Goal: Use online tool/utility: Utilize a website feature to perform a specific function

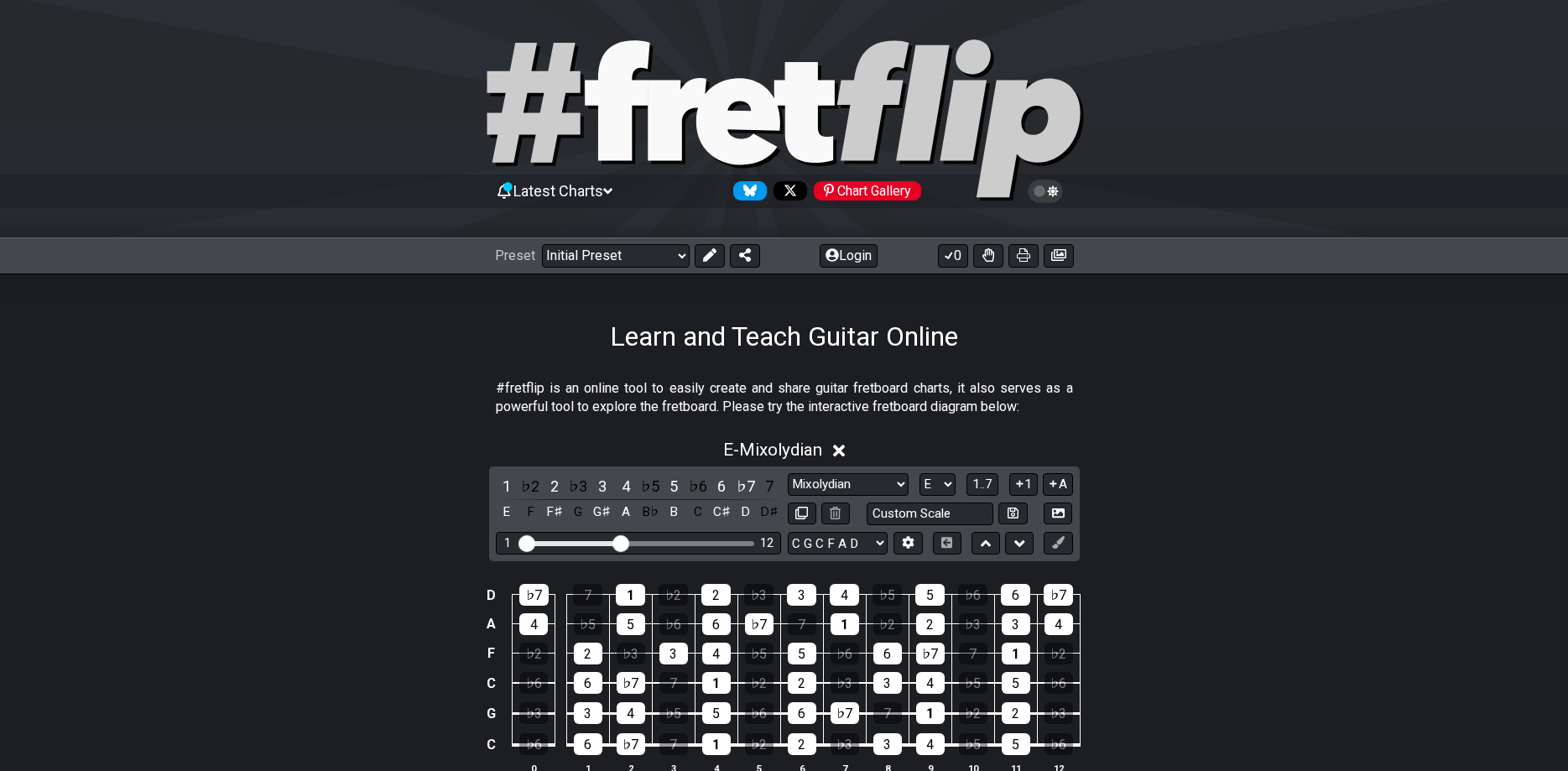
select select "Mixolydian"
select select "E"
select select "C G C F A D"
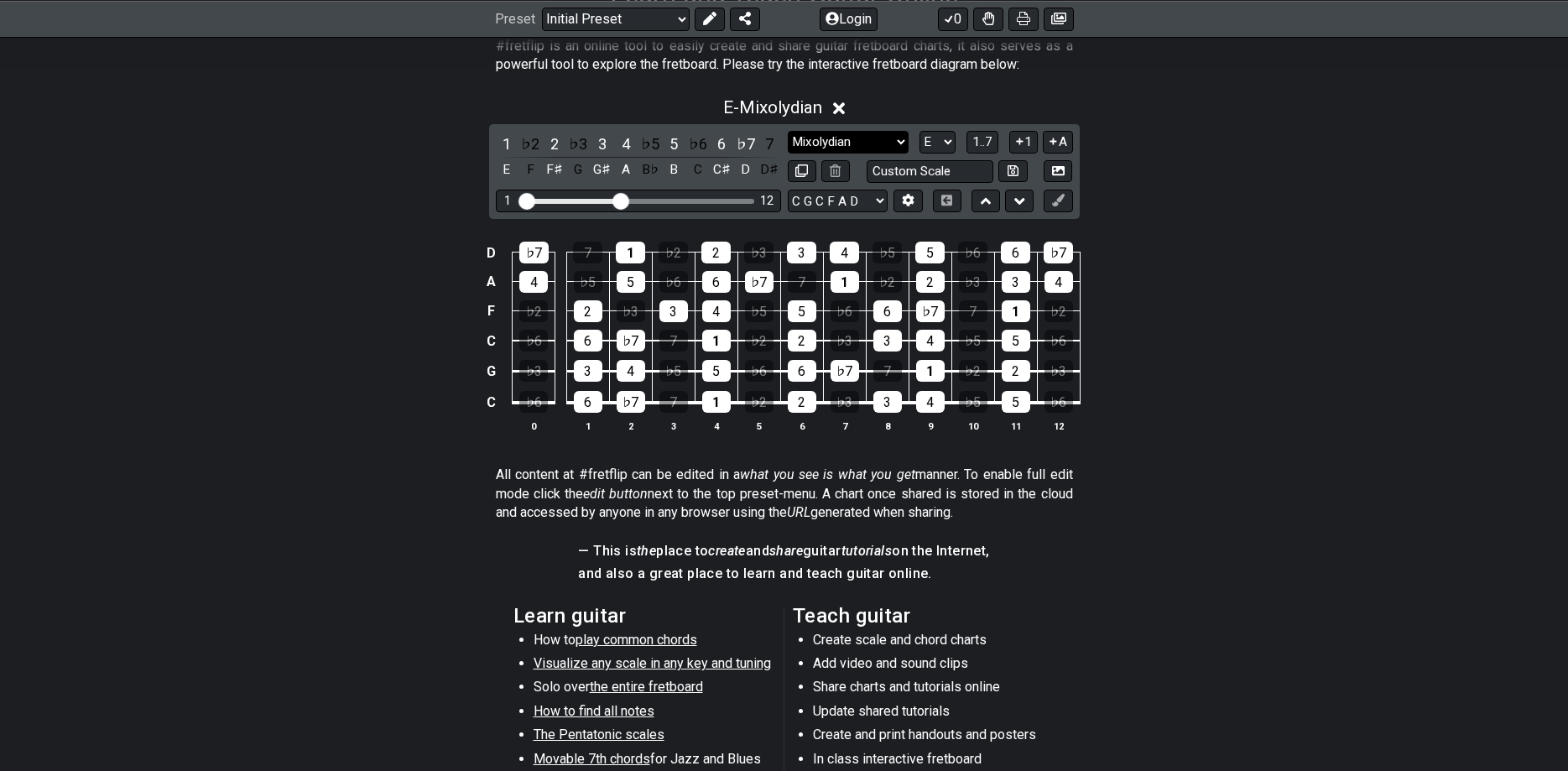
click at [788, 131] on select "Minor Pentatonic Click to edit Minor Pentatonic Major Pentatonic Minor Blues Ma…" at bounding box center [849, 142] width 121 height 23
select select "Minor / Aeolian"
click option "Minor / Aeolian" at bounding box center [0, 0] width 0 height 0
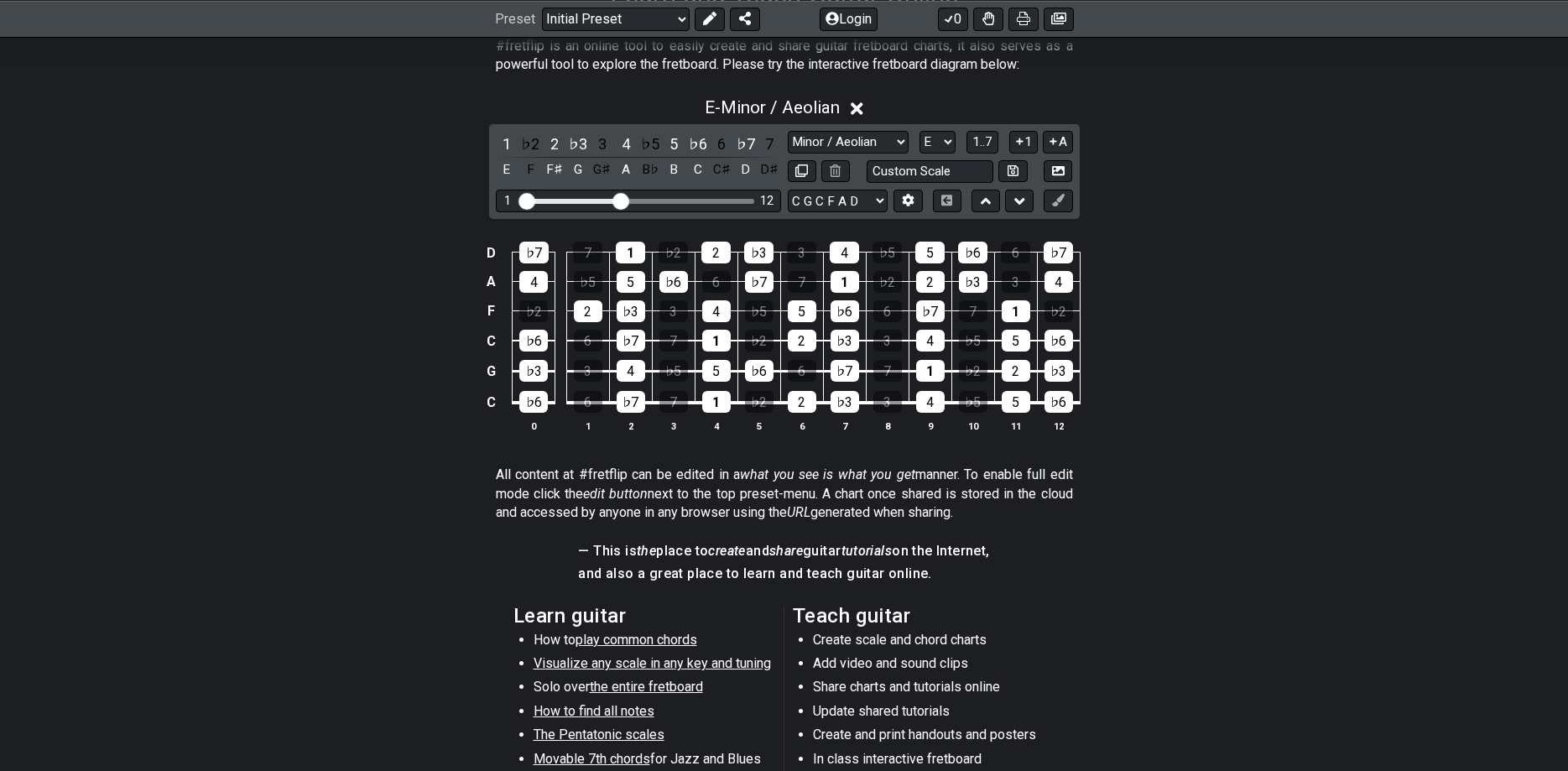
click at [937, 129] on div "1 ♭2 2 ♭3 3 4 ♭5 5 ♭6 6 ♭7 7 E F F♯ G G♯ A B♭ B C C♯ D D♯ Minor Pentatonic Clic…" at bounding box center [785, 172] width 591 height 95
click at [920, 131] on select "A♭ A A♯ B♭ B C C♯ D♭ D D♯ E♭ E F F♯ G♭ G G♯" at bounding box center [937, 142] width 36 height 23
click option "F" at bounding box center [0, 0] width 0 height 0
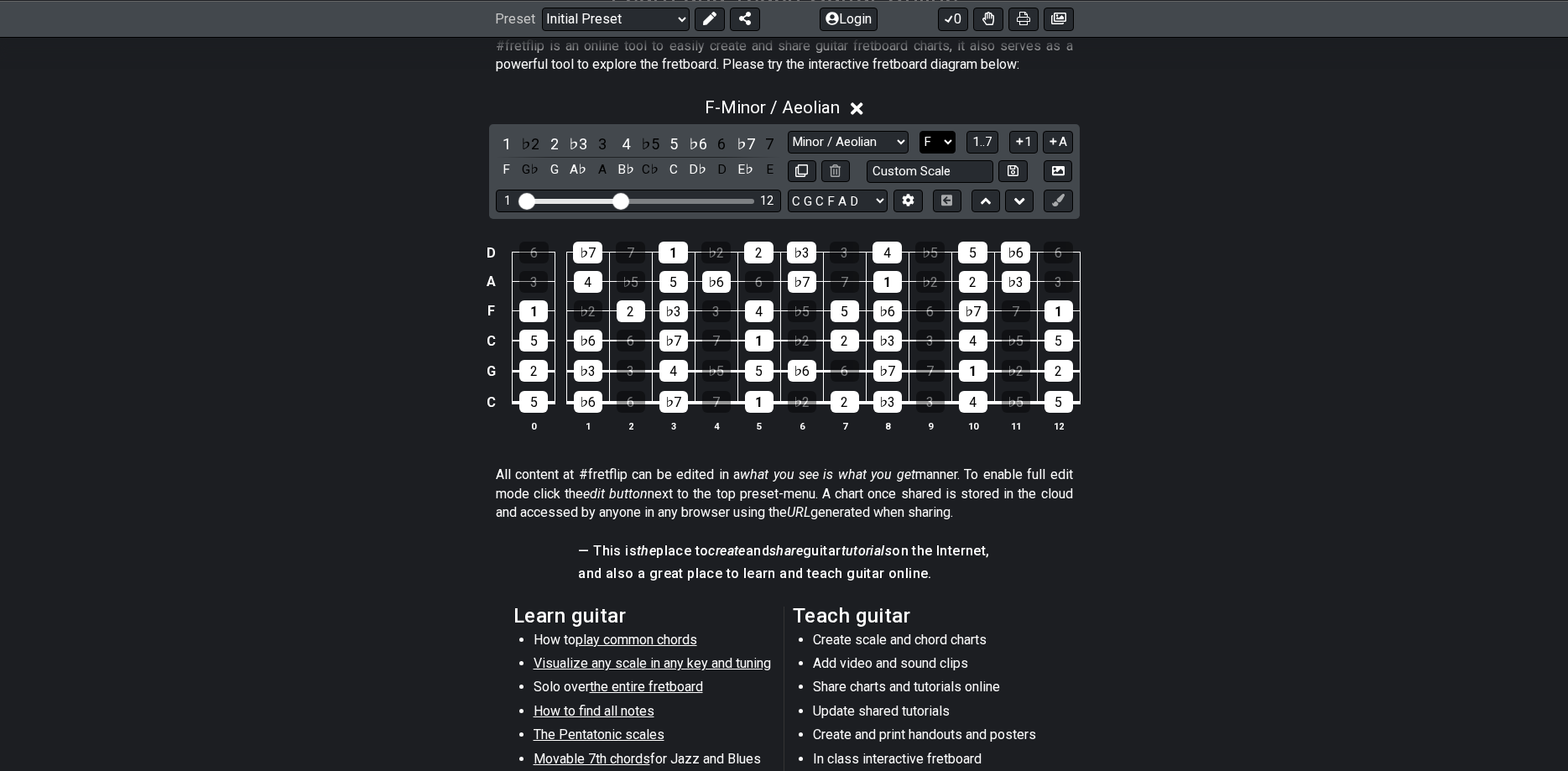
click at [920, 131] on select "A♭ A A♯ B♭ B C C♯ D♭ D D♯ E♭ E F F♯ G♭ G G♯" at bounding box center [937, 142] width 36 height 23
click option "D" at bounding box center [0, 0] width 0 height 0
click at [930, 373] on div "7" at bounding box center [930, 370] width 29 height 22
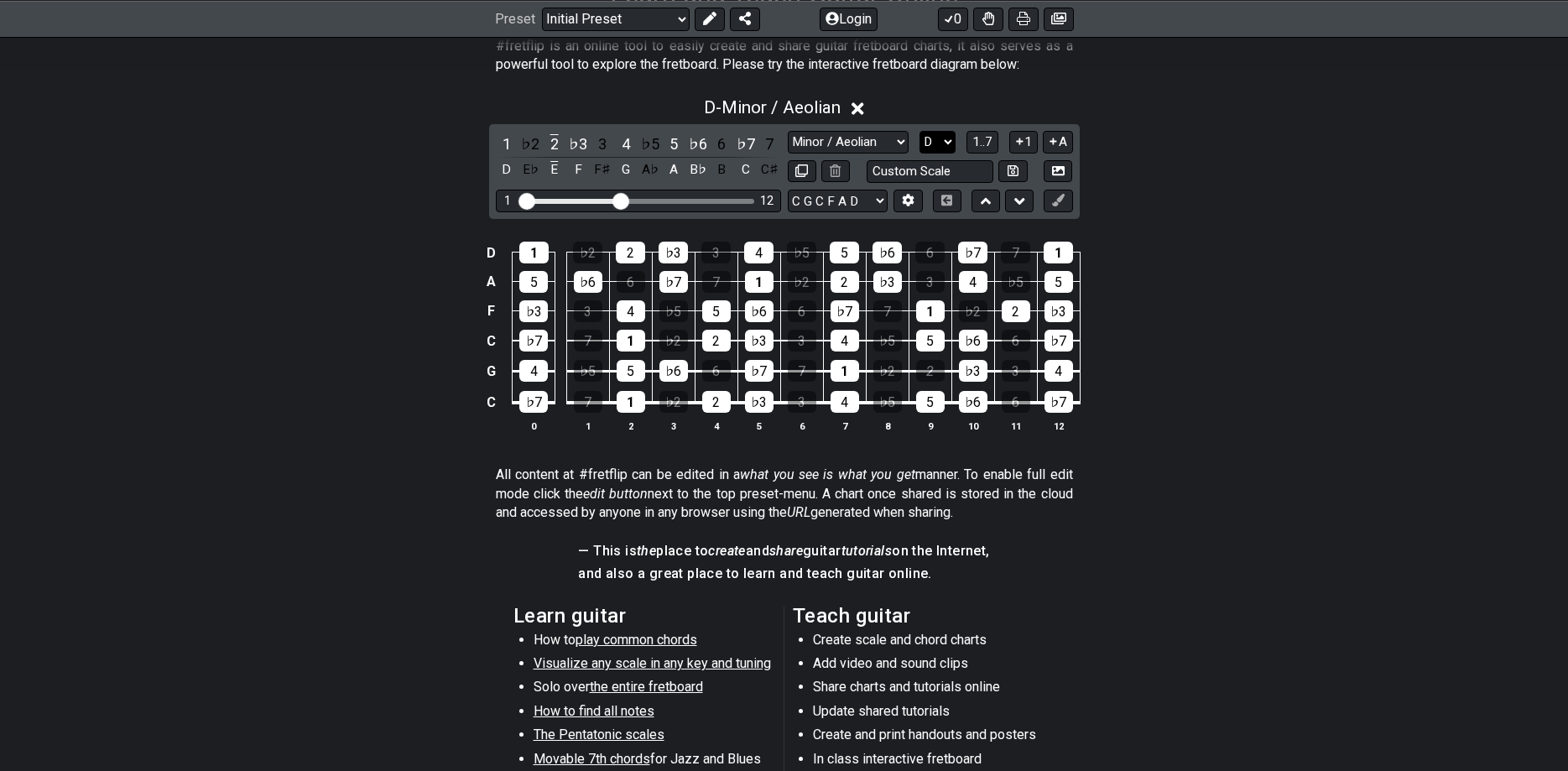
click at [920, 131] on select "A♭ A A♯ B♭ B C C♯ D♭ D D♯ E♭ E F F♯ G♭ G G♯" at bounding box center [937, 142] width 36 height 23
click option "A♭" at bounding box center [0, 0] width 0 height 0
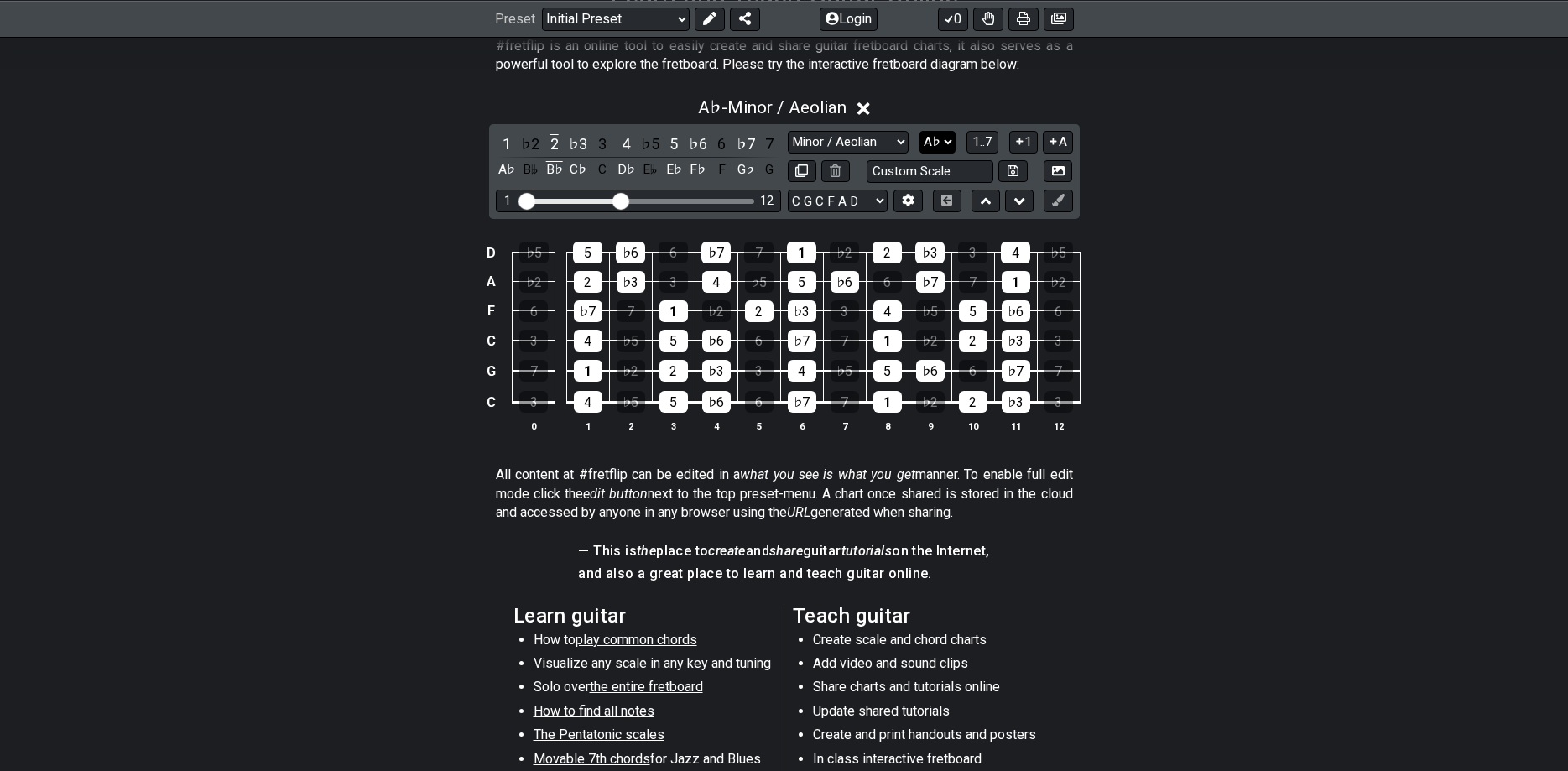
click at [920, 131] on select "A♭ A A♯ B♭ B C C♯ D♭ D D♯ E♭ E F F♯ G♭ G G♯" at bounding box center [937, 142] width 36 height 23
click at [1191, 224] on div "D ♭5 5 ♭6 6 ♭7 7 1 ♭2 2 ♭3 3 4 ♭5 A ♭2 2 ♭3 3 4 ♭5 5 ♭6 6 ♭7 7 1 ♭2 F 6 ♭7 7 1 …" at bounding box center [784, 338] width 1568 height 236
click at [920, 131] on select "A♭ A A♯ B♭ B C C♯ D♭ D D♯ E♭ E F F♯ G♭ G G♯" at bounding box center [937, 142] width 36 height 23
click option "A" at bounding box center [0, 0] width 0 height 0
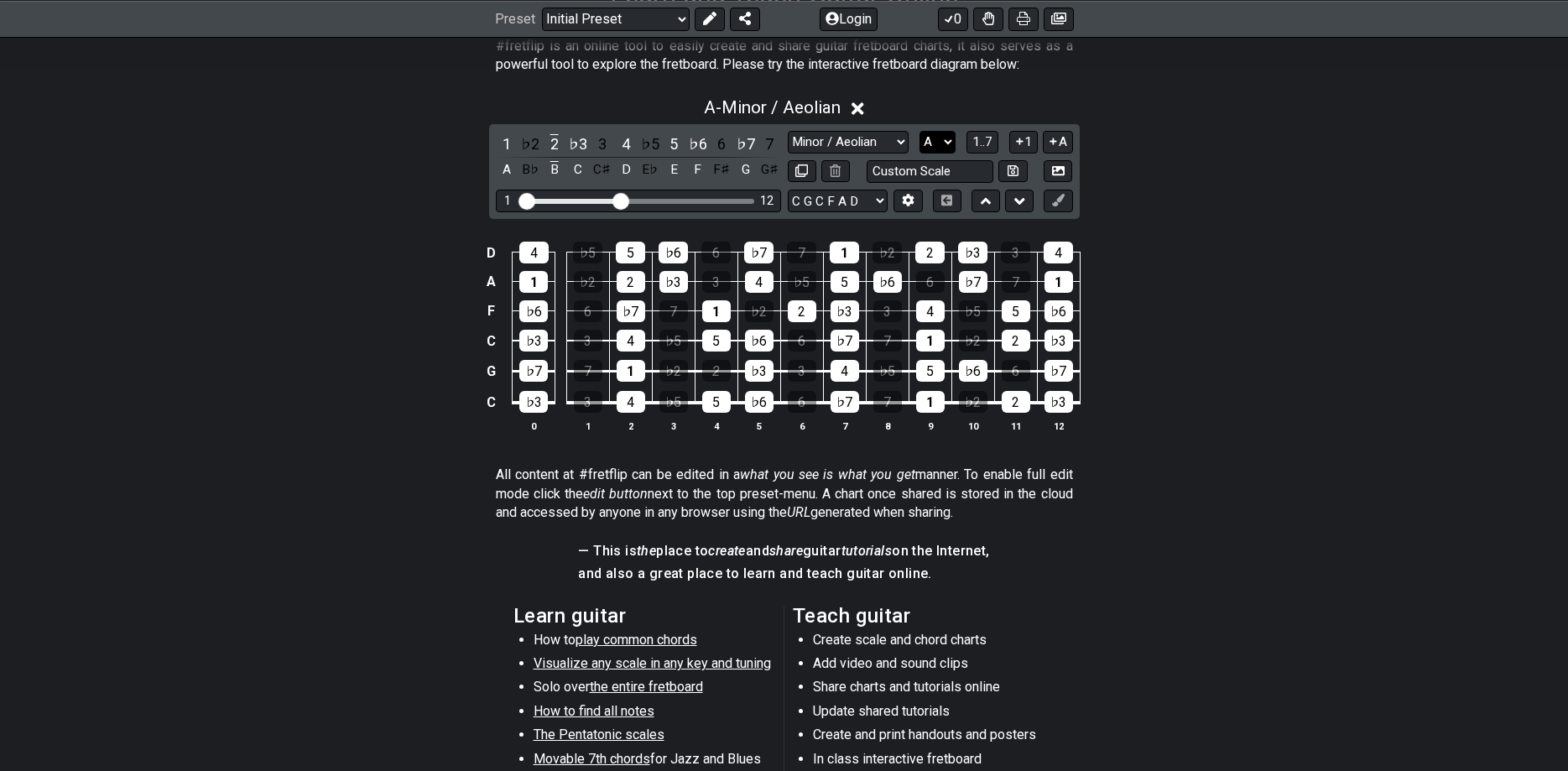
click at [920, 131] on select "A♭ A A♯ B♭ B C C♯ D♭ D D♯ E♭ E F F♯ G♭ G G♯" at bounding box center [937, 142] width 36 height 23
click option "A♯" at bounding box center [0, 0] width 0 height 0
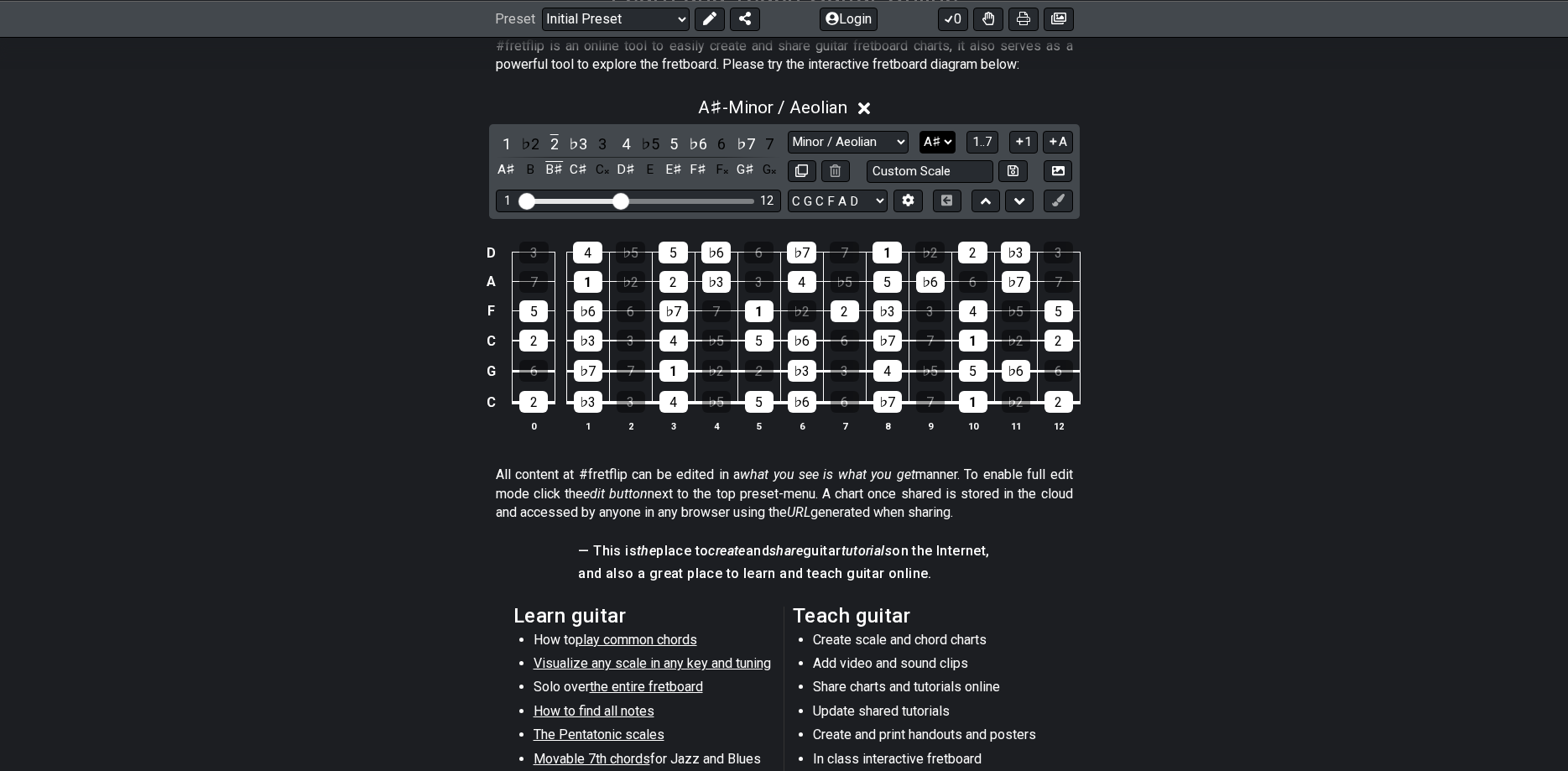
click at [920, 131] on select "A♭ A A♯ B♭ B C C♯ D♭ D D♯ E♭ E F F♯ G♭ G G♯" at bounding box center [937, 142] width 36 height 23
click option "B♭" at bounding box center [0, 0] width 0 height 0
click at [920, 131] on select "A♭ A A♯ B♭ B C C♯ D♭ D D♯ E♭ E F F♯ G♭ G G♯" at bounding box center [937, 142] width 36 height 23
click option "B" at bounding box center [0, 0] width 0 height 0
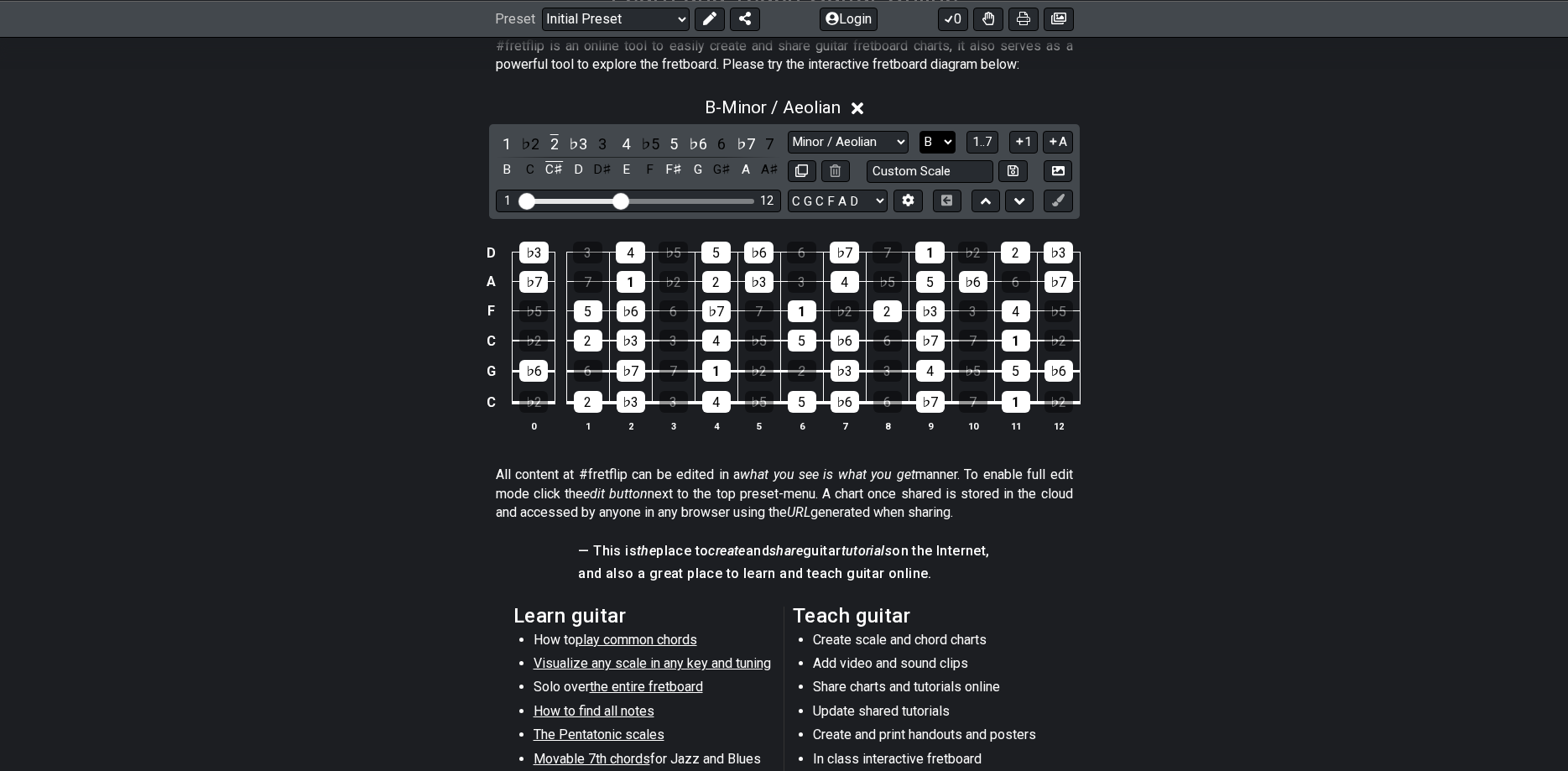
click at [920, 131] on select "A♭ A A♯ B♭ B C C♯ D♭ D D♯ E♭ E F F♯ G♭ G G♯" at bounding box center [937, 142] width 36 height 23
click option "G♯" at bounding box center [0, 0] width 0 height 0
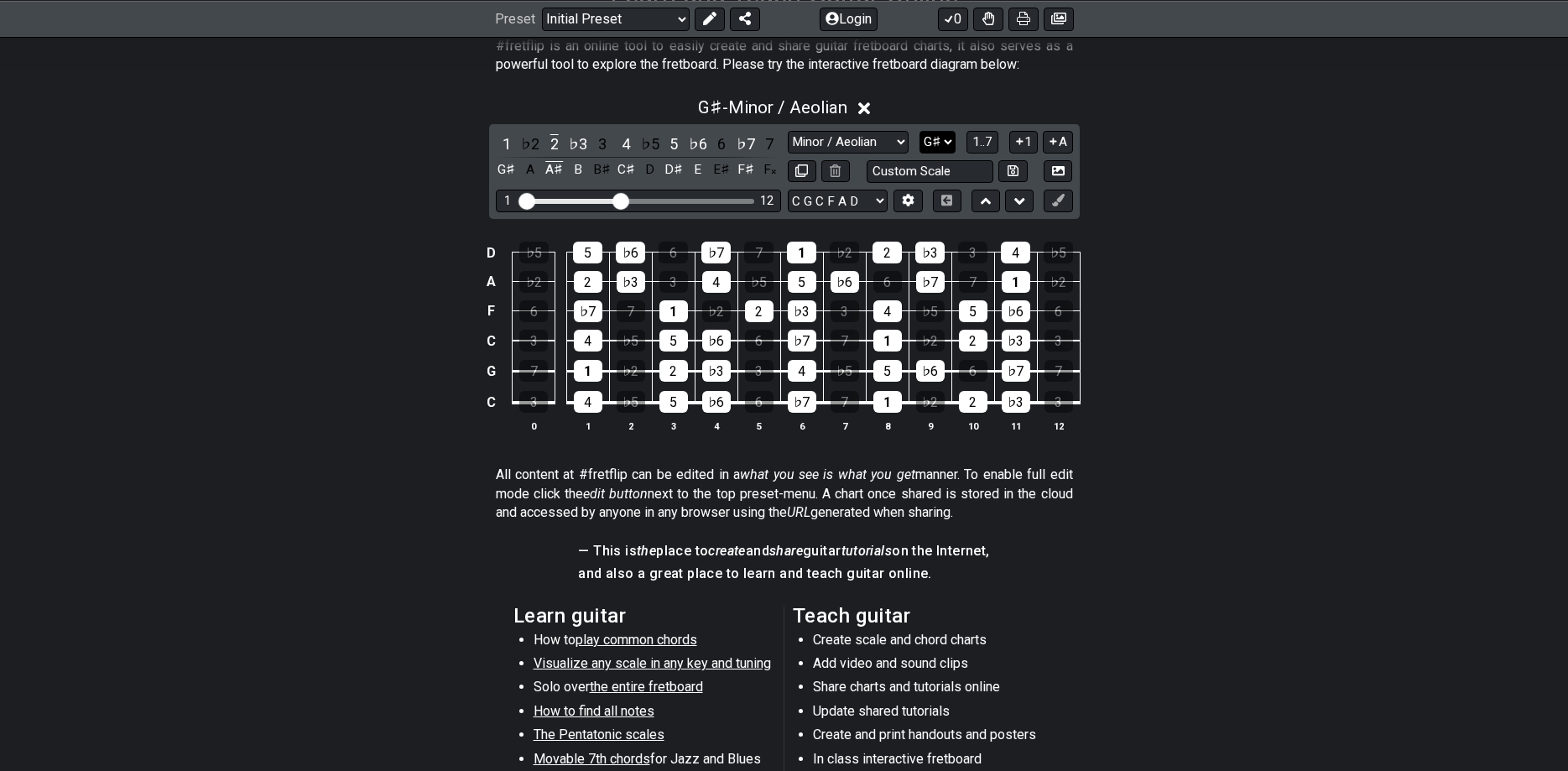
click at [920, 131] on select "A♭ A A♯ B♭ B C C♯ D♭ D D♯ E♭ E F F♯ G♭ G G♯" at bounding box center [937, 142] width 36 height 23
click option "G" at bounding box center [0, 0] width 0 height 0
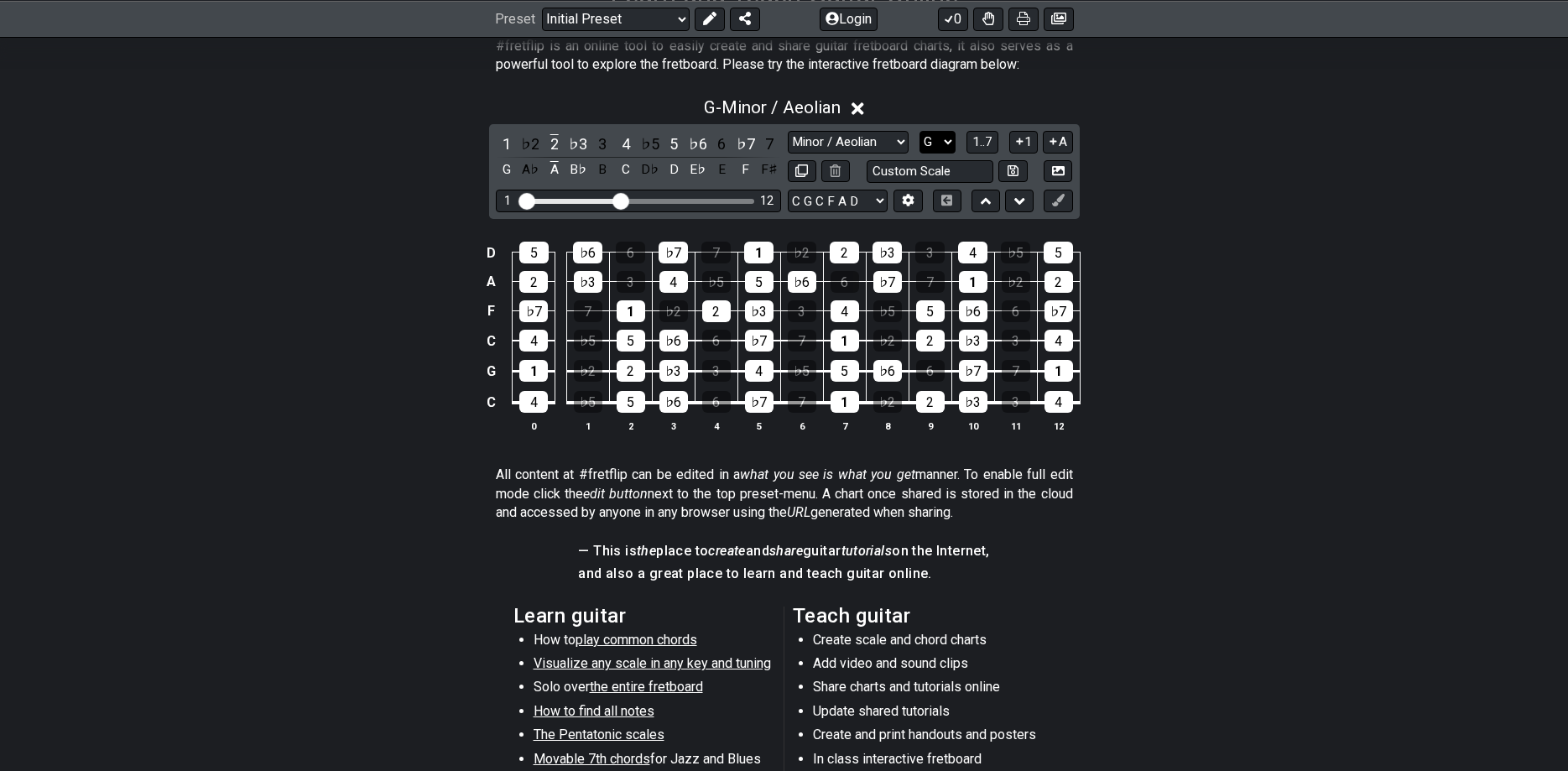
click at [920, 131] on select "A♭ A A♯ B♭ B C C♯ D♭ D D♯ E♭ E F F♯ G♭ G G♯" at bounding box center [937, 142] width 36 height 23
click option "F♯" at bounding box center [0, 0] width 0 height 0
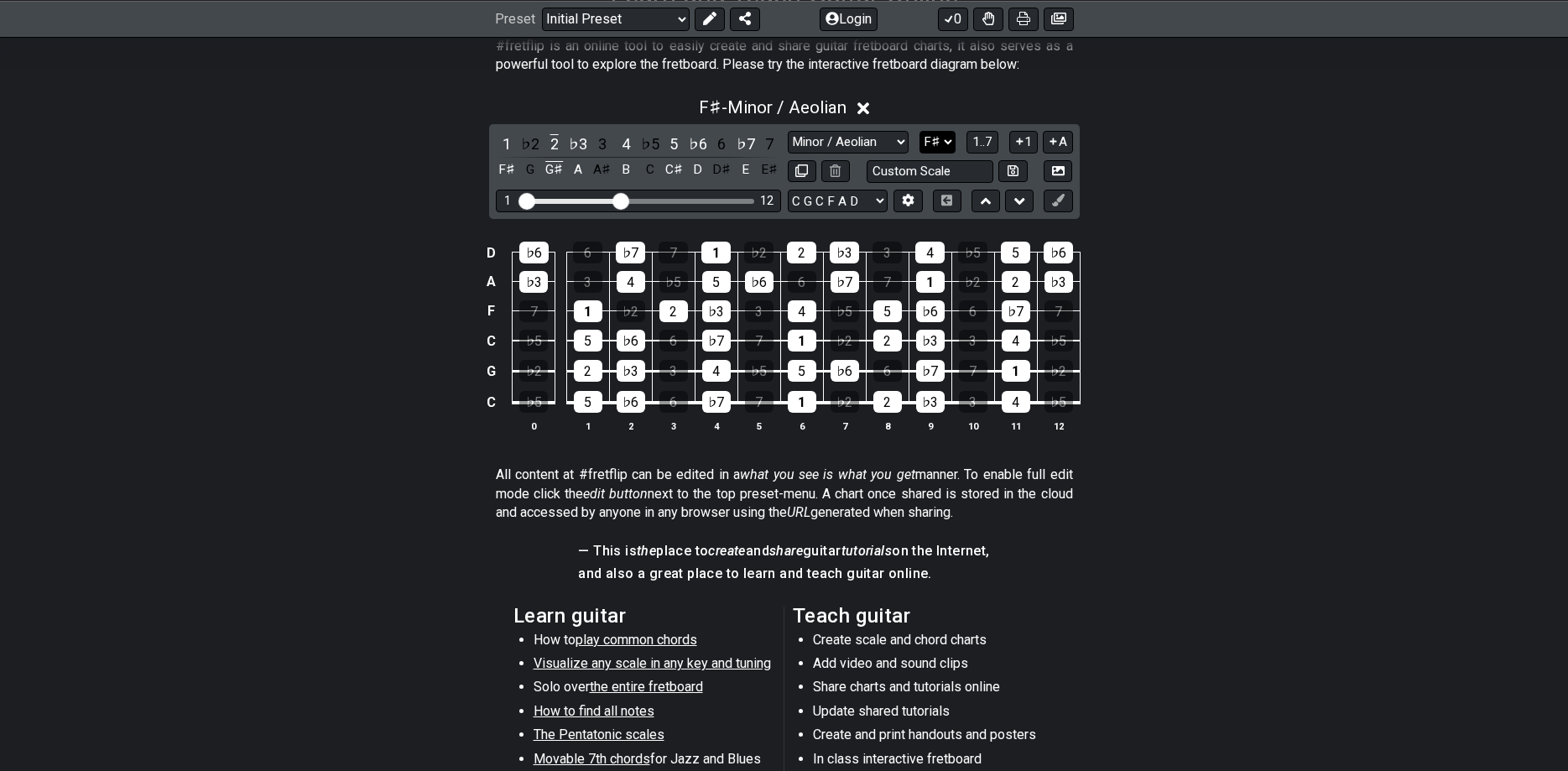
click at [920, 131] on select "A♭ A A♯ B♭ B C C♯ D♭ D D♯ E♭ E F F♯ G♭ G G♯" at bounding box center [937, 142] width 36 height 23
select select "F"
click option "F" at bounding box center [0, 0] width 0 height 0
